Goal: Information Seeking & Learning: Check status

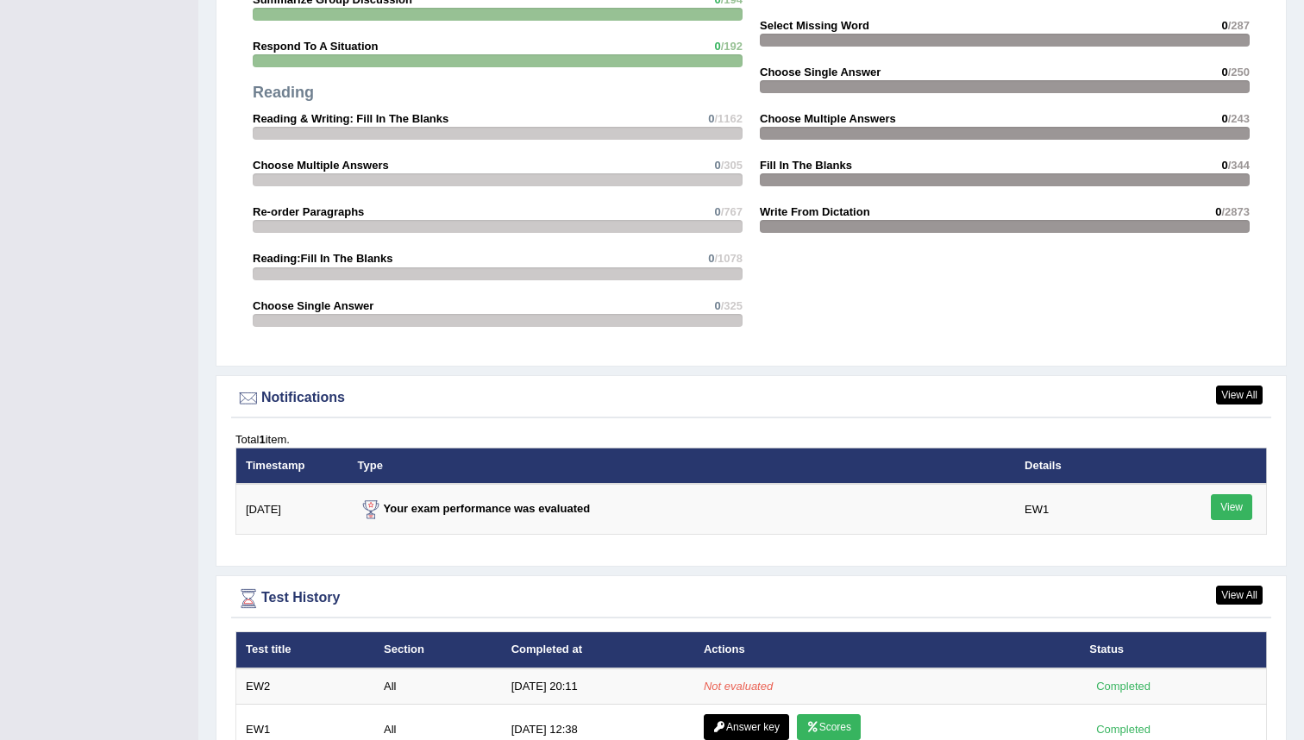
scroll to position [1836, 0]
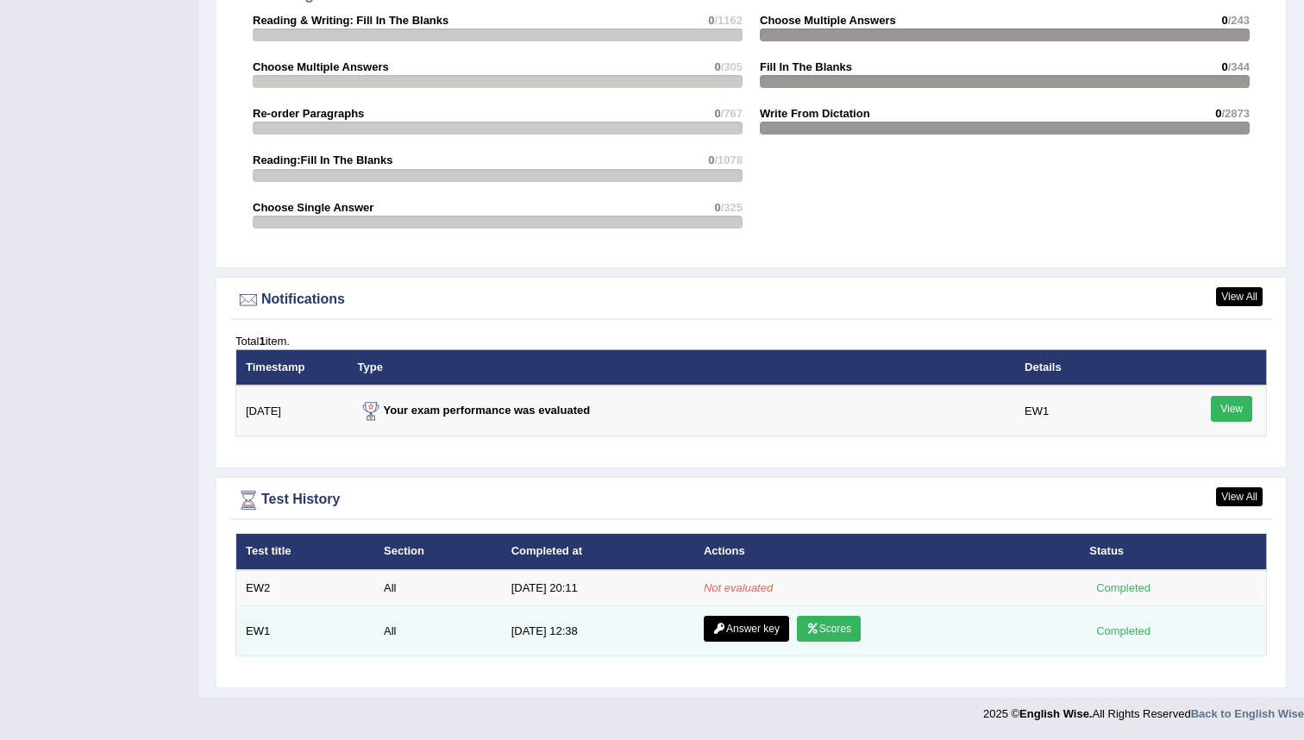
click at [1005, 655] on td "Answer key Scores" at bounding box center [886, 631] width 385 height 50
click at [831, 629] on link "Scores" at bounding box center [829, 629] width 64 height 26
click at [741, 629] on link "Answer key" at bounding box center [746, 629] width 85 height 26
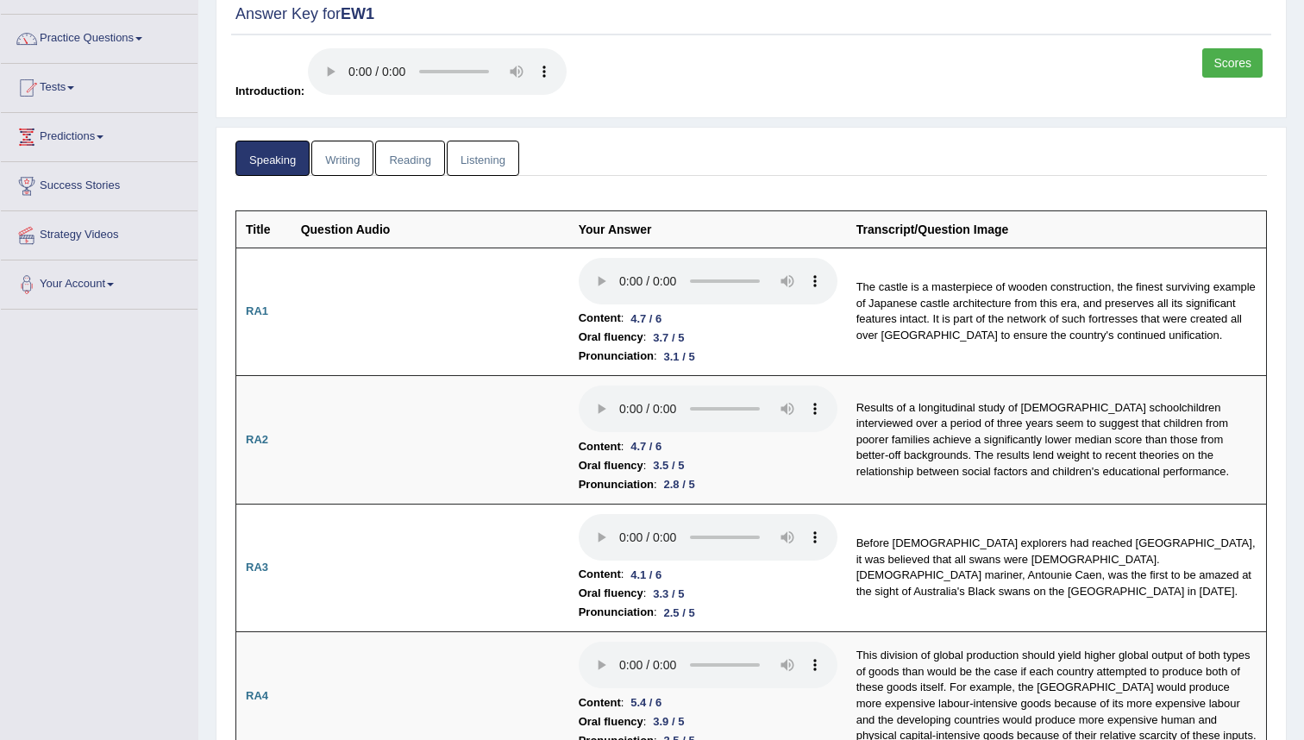
scroll to position [118, 0]
click at [351, 165] on link "Writing" at bounding box center [342, 159] width 62 height 35
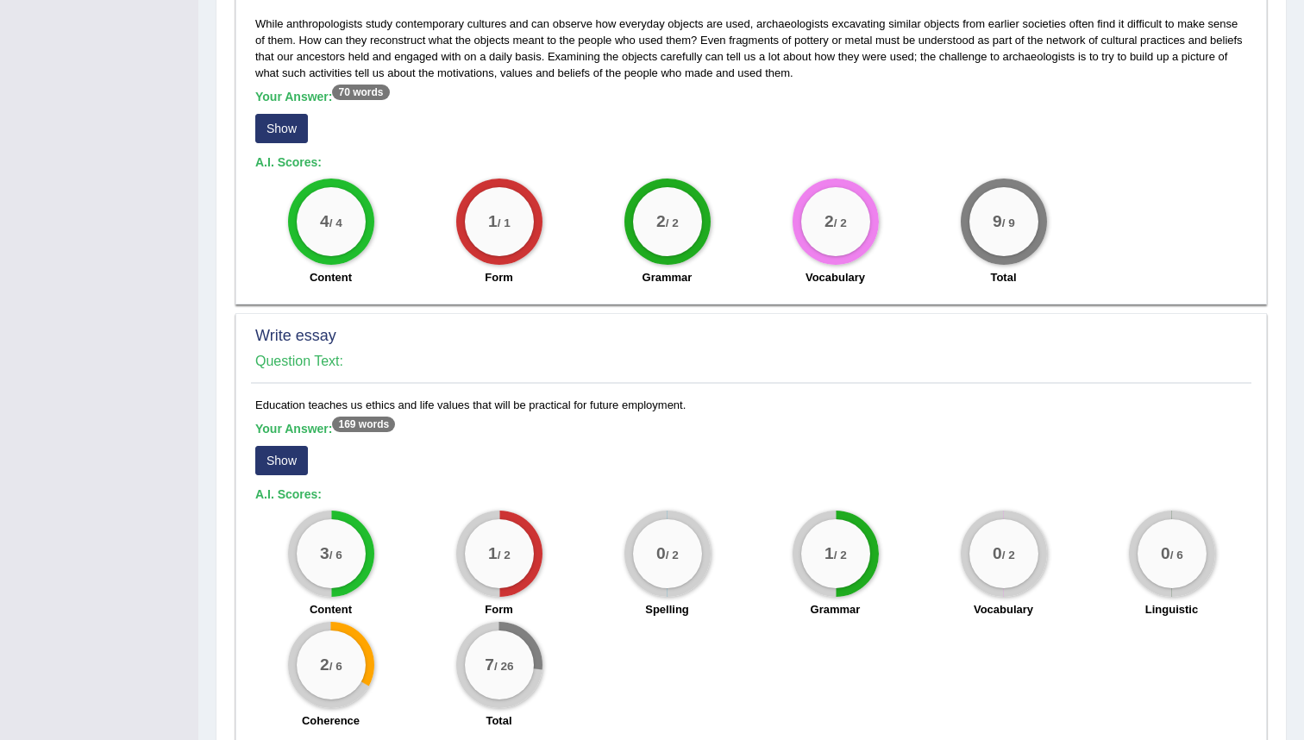
scroll to position [1120, 0]
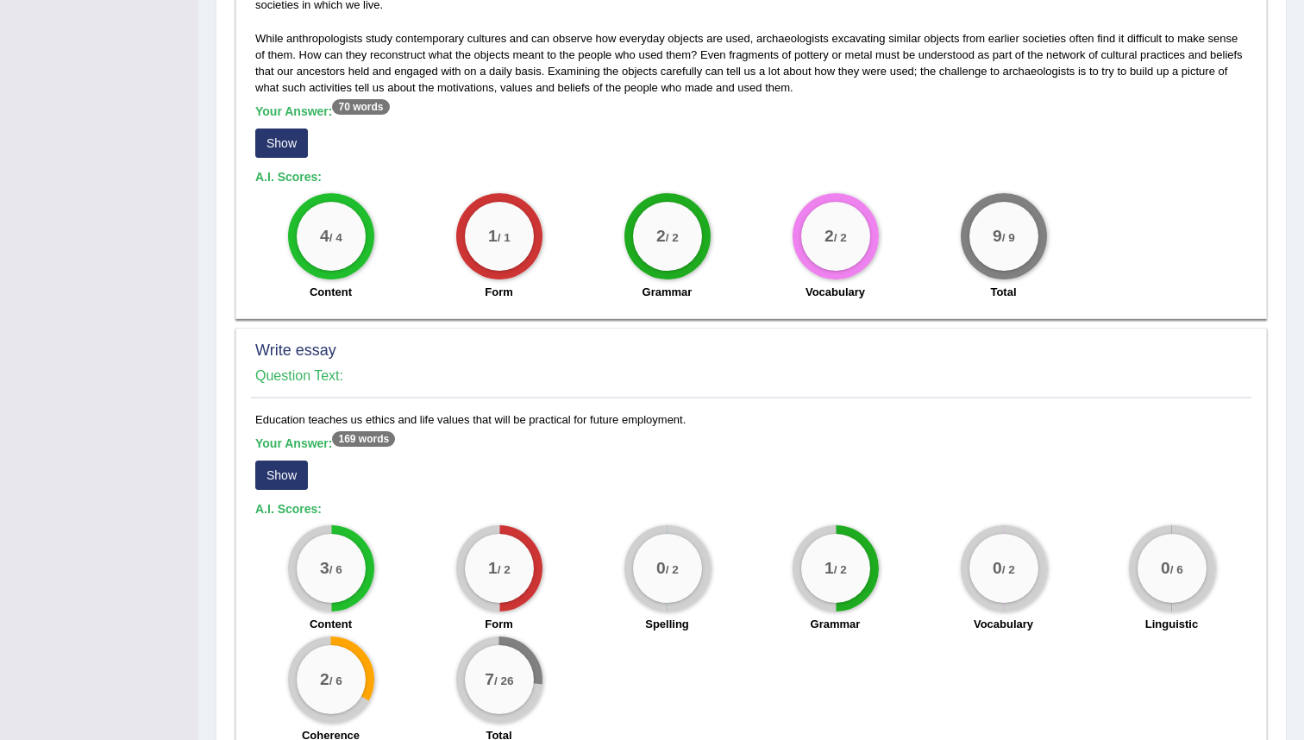
click at [284, 128] on button "Show" at bounding box center [281, 142] width 53 height 29
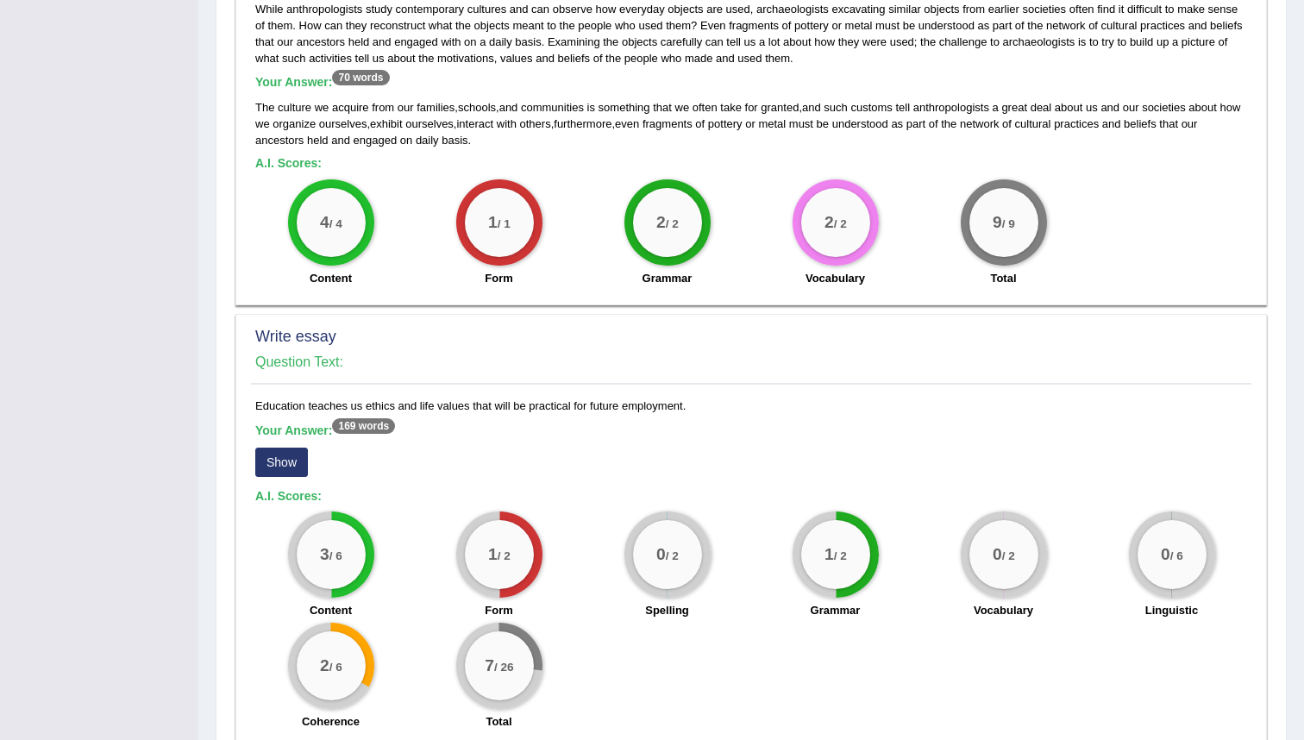
scroll to position [1222, 0]
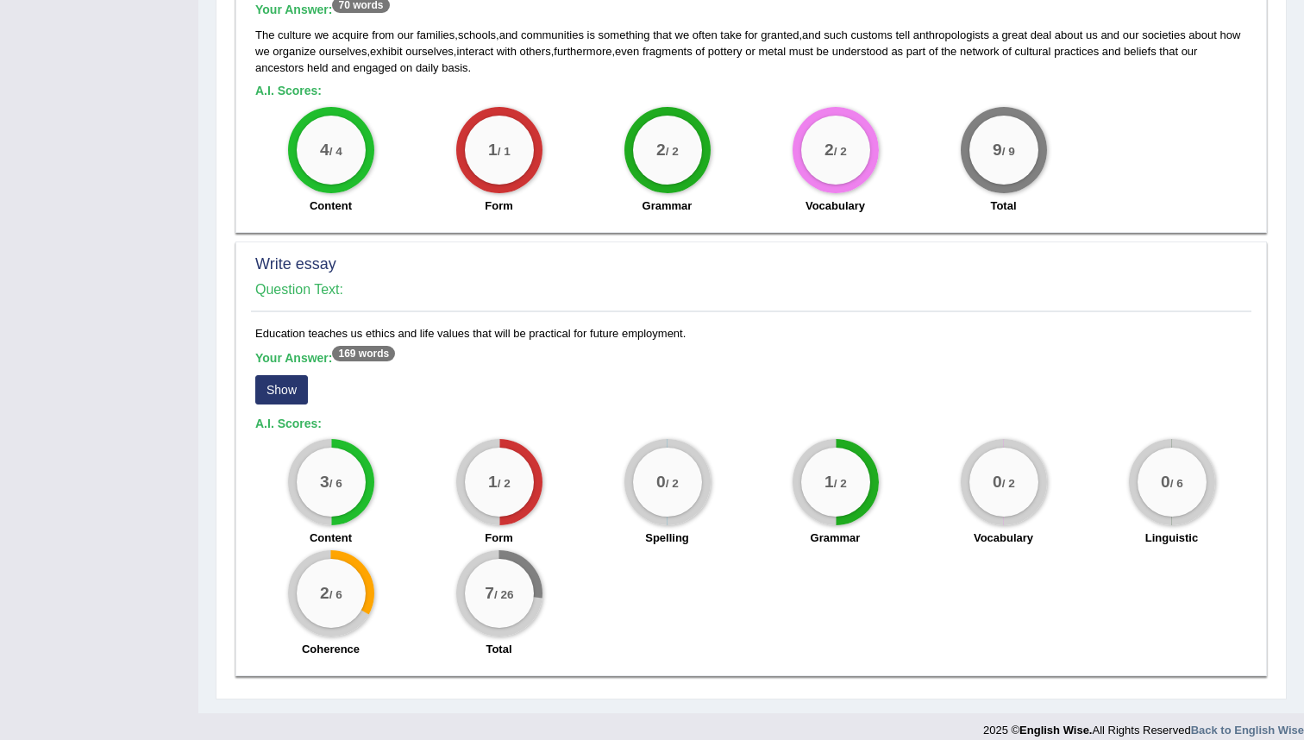
click at [272, 375] on button "Show" at bounding box center [281, 389] width 53 height 29
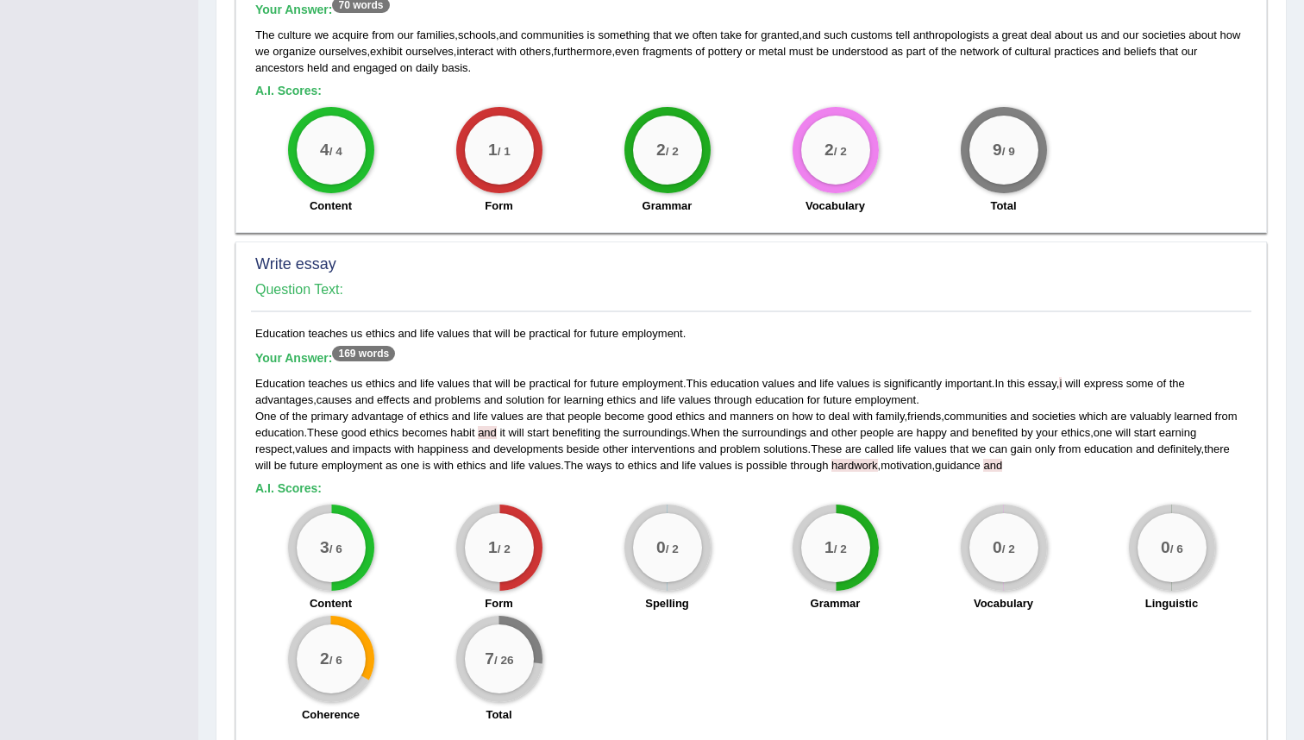
click at [1065, 457] on div "Education teaches us ethics and life values that will be practical for future e…" at bounding box center [751, 424] width 992 height 99
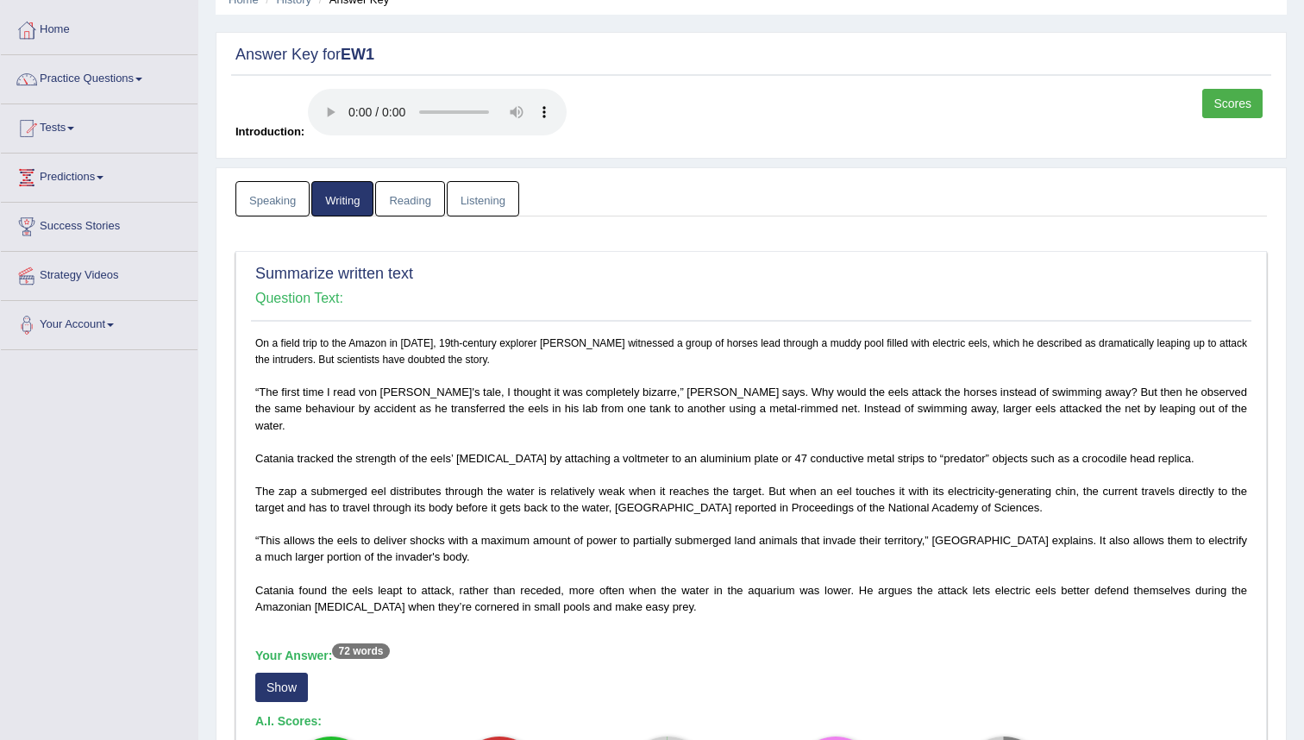
scroll to position [62, 0]
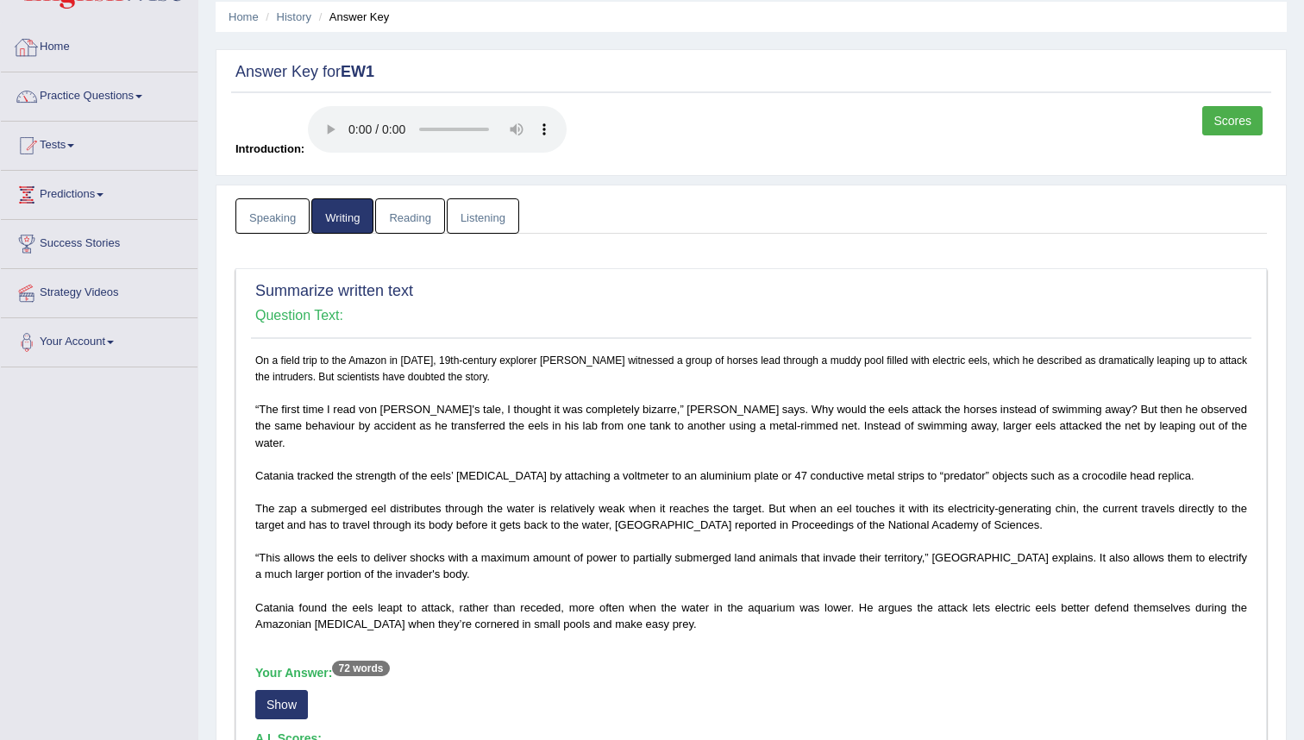
click at [404, 215] on link "Reading" at bounding box center [409, 215] width 69 height 35
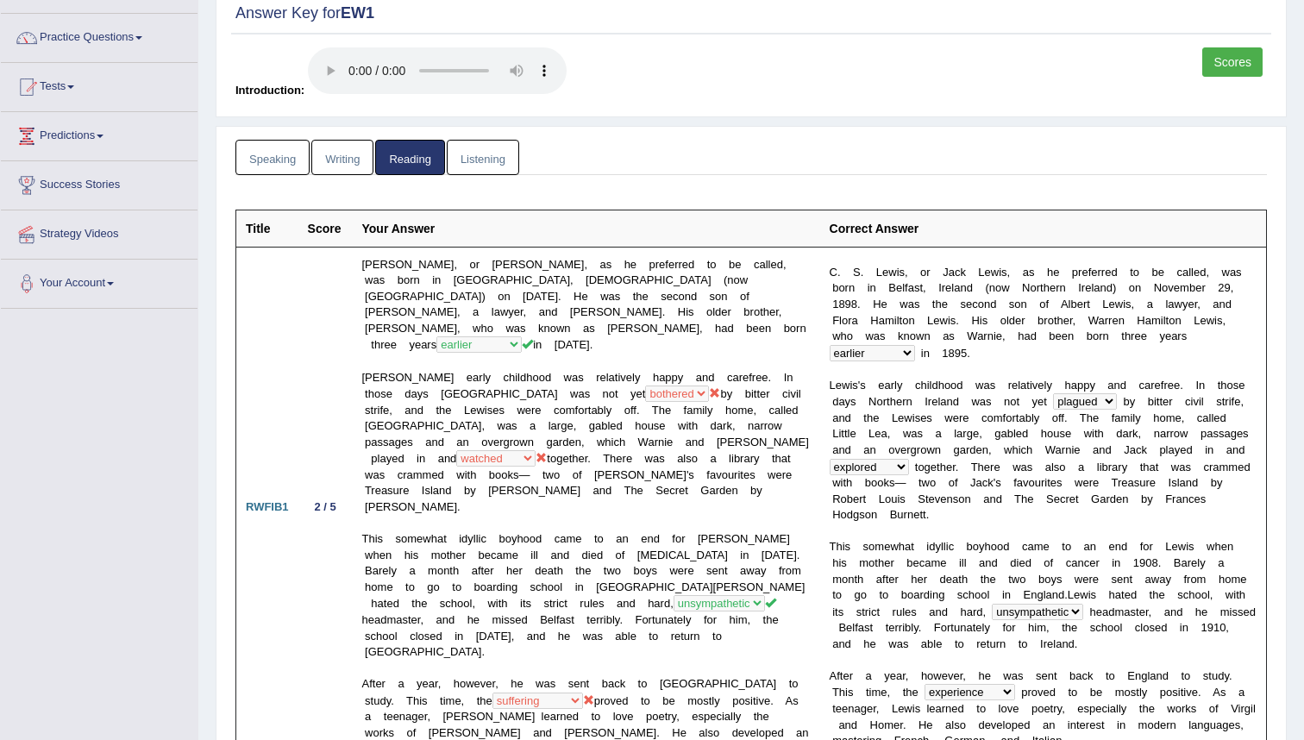
scroll to position [0, 0]
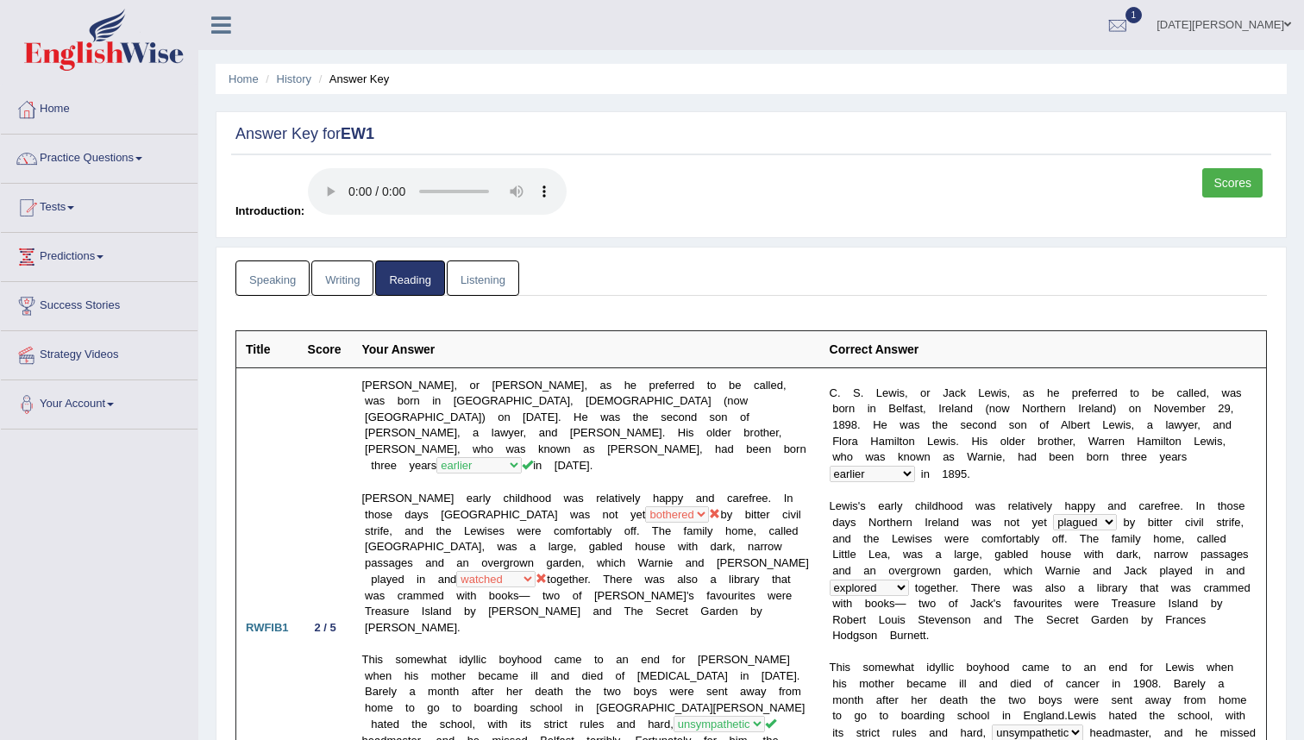
click at [492, 281] on link "Listening" at bounding box center [483, 277] width 72 height 35
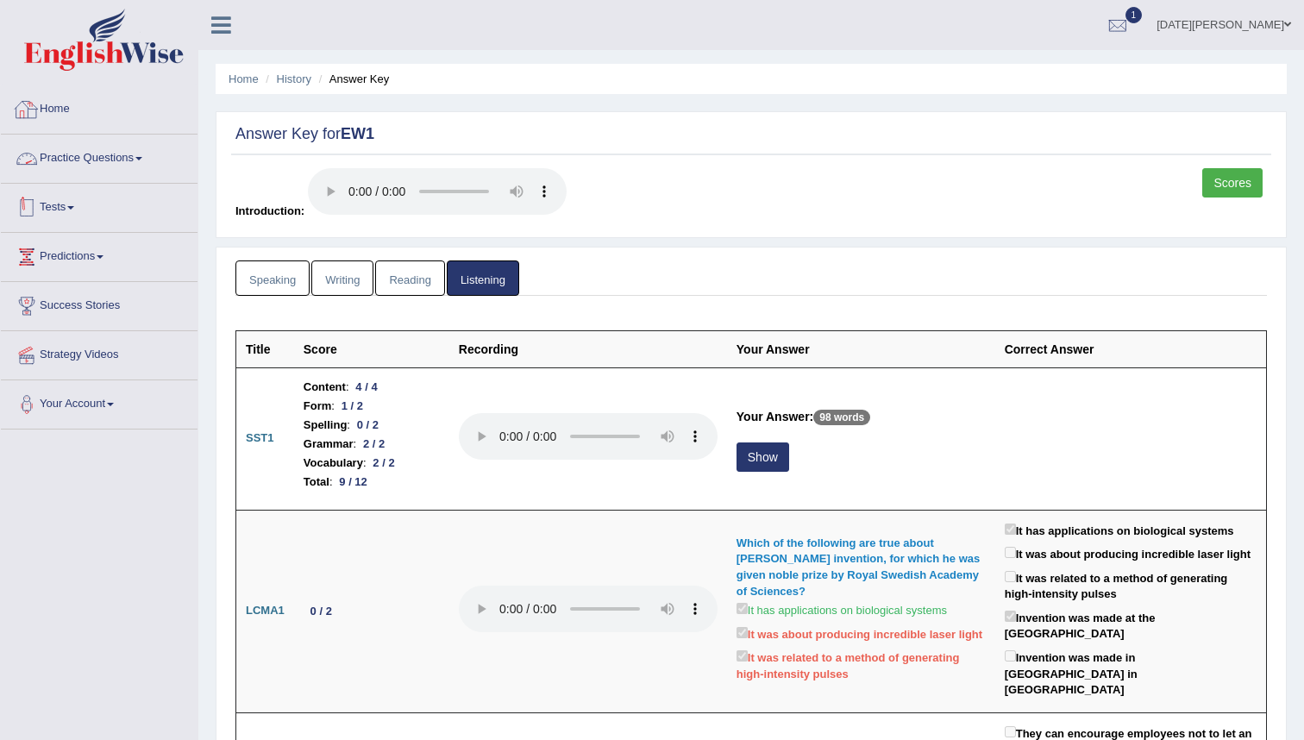
click at [66, 207] on link "Tests" at bounding box center [99, 205] width 197 height 43
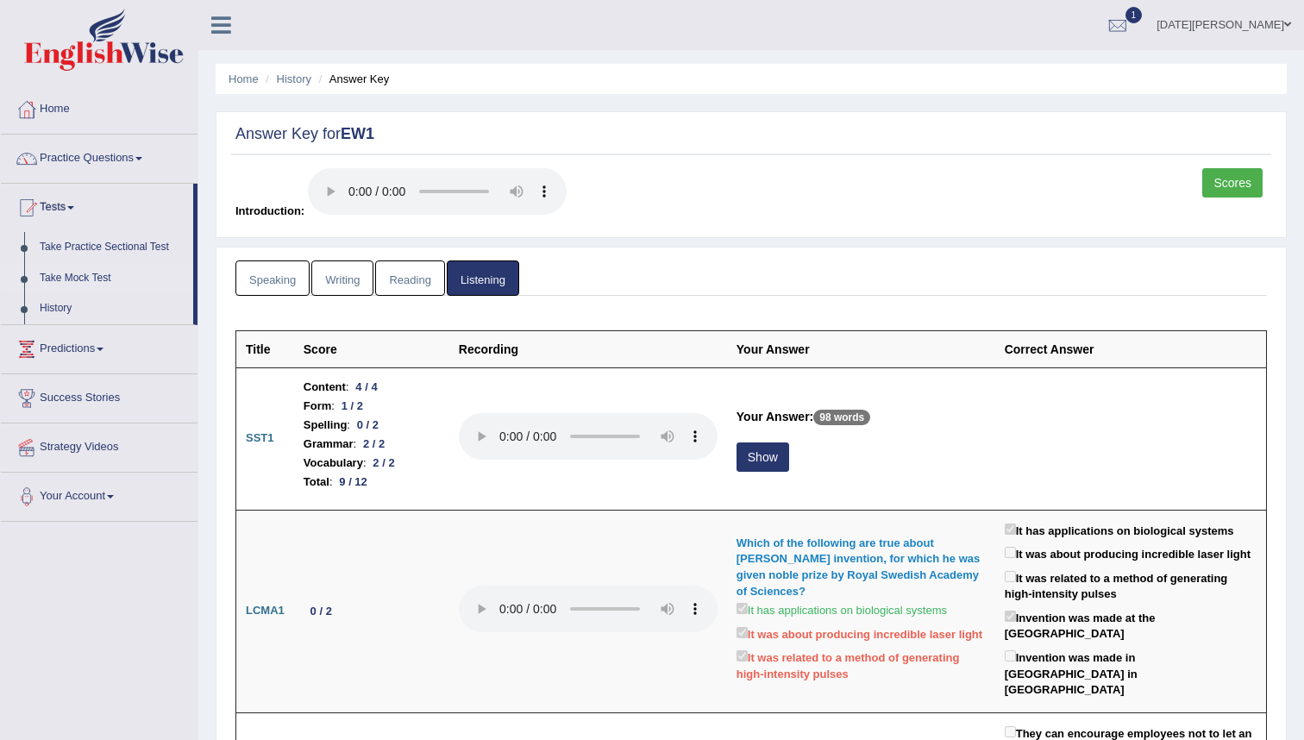
click at [69, 279] on link "Take Mock Test" at bounding box center [112, 278] width 161 height 31
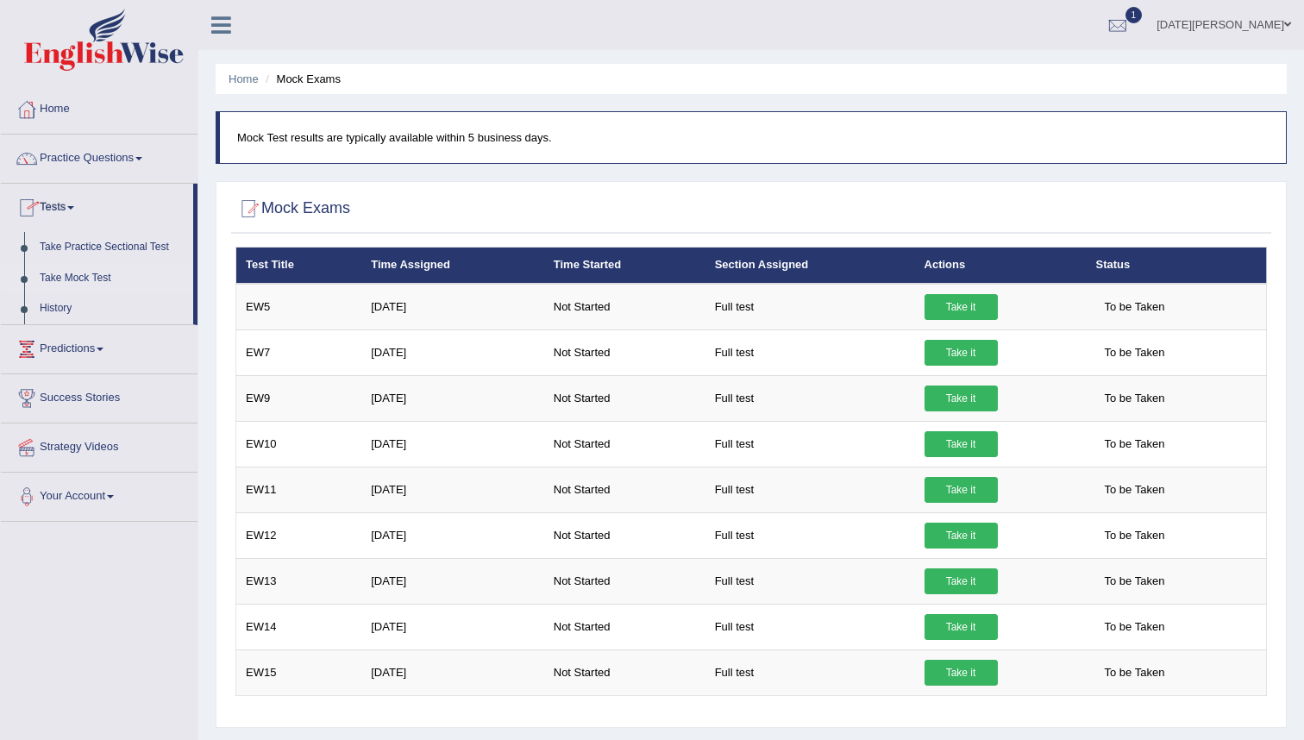
click at [78, 273] on link "Take Mock Test" at bounding box center [112, 278] width 161 height 31
